Goal: Transaction & Acquisition: Book appointment/travel/reservation

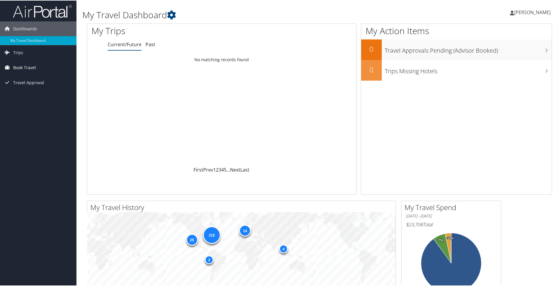
click at [22, 67] on span "Book Travel" at bounding box center [24, 67] width 23 height 15
drag, startPoint x: 26, startPoint y: 95, endPoint x: 8, endPoint y: 96, distance: 18.0
click at [8, 96] on link "Book/Manage Online Trips" at bounding box center [38, 96] width 76 height 9
click at [15, 66] on span "Book Travel" at bounding box center [24, 67] width 23 height 15
click at [27, 96] on link "Book/Manage Online Trips" at bounding box center [38, 96] width 76 height 9
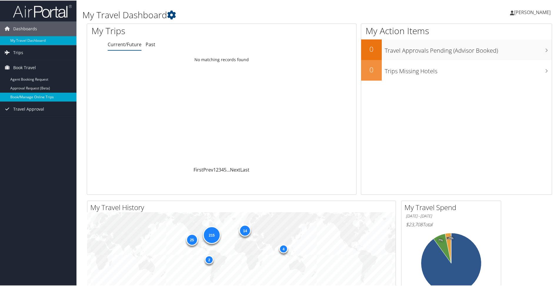
click at [34, 95] on link "Book/Manage Online Trips" at bounding box center [38, 96] width 76 height 9
